Goal: Task Accomplishment & Management: Manage account settings

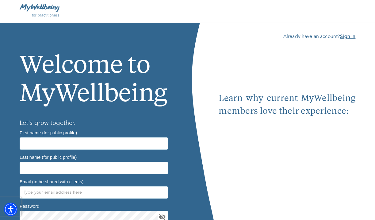
click at [348, 35] on b "Sign In" at bounding box center [347, 36] width 15 height 7
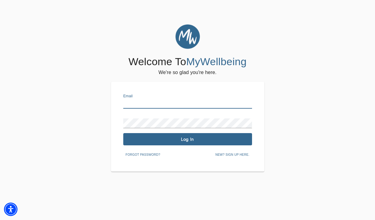
click at [245, 107] on input "text" at bounding box center [187, 104] width 129 height 10
type input "[EMAIL_ADDRESS][DOMAIN_NAME]"
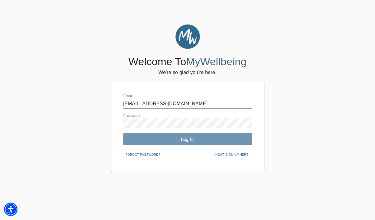
click at [191, 139] on span "Log In" at bounding box center [188, 140] width 124 height 6
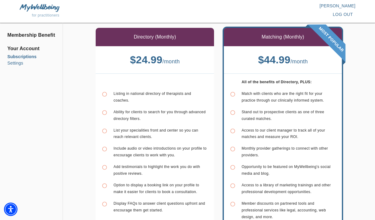
click at [19, 63] on li "Settings" at bounding box center [31, 63] width 48 height 6
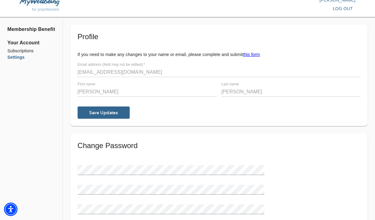
scroll to position [5, 0]
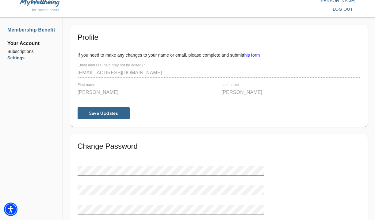
click at [36, 31] on li "Membership Benefits" at bounding box center [31, 29] width 48 height 7
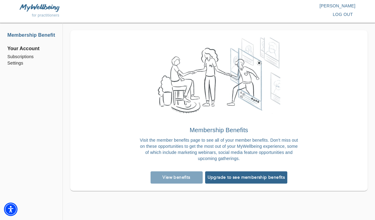
click at [37, 49] on span "Your Account" at bounding box center [31, 48] width 48 height 7
click at [337, 5] on p "[PERSON_NAME]" at bounding box center [272, 6] width 168 height 6
click at [31, 48] on span "Your Account" at bounding box center [31, 48] width 48 height 7
click at [26, 59] on li "Subscriptions" at bounding box center [31, 57] width 48 height 6
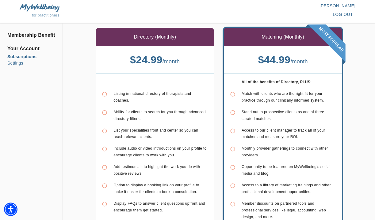
click at [22, 65] on li "Settings" at bounding box center [31, 63] width 48 height 6
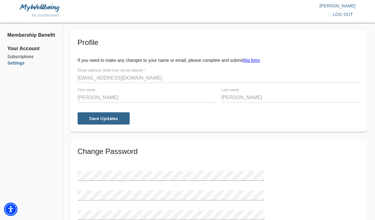
click at [338, 8] on p "[PERSON_NAME]" at bounding box center [272, 6] width 168 height 6
click at [32, 50] on span "Your Account" at bounding box center [31, 48] width 48 height 7
click at [94, 92] on label "First name" at bounding box center [87, 91] width 18 height 4
